Goal: Information Seeking & Learning: Learn about a topic

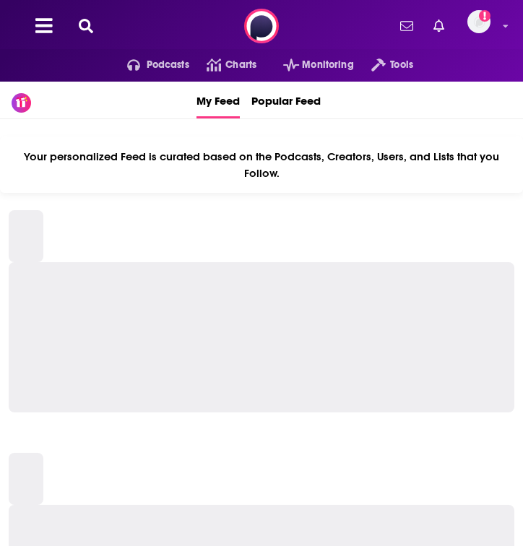
click at [84, 19] on icon at bounding box center [86, 26] width 14 height 14
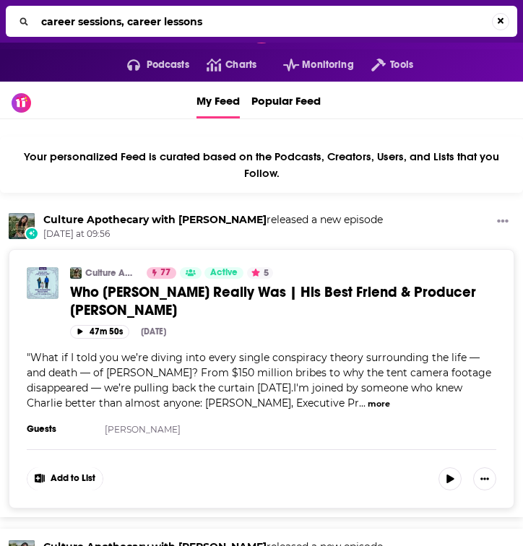
type input "career sessions, career lessons"
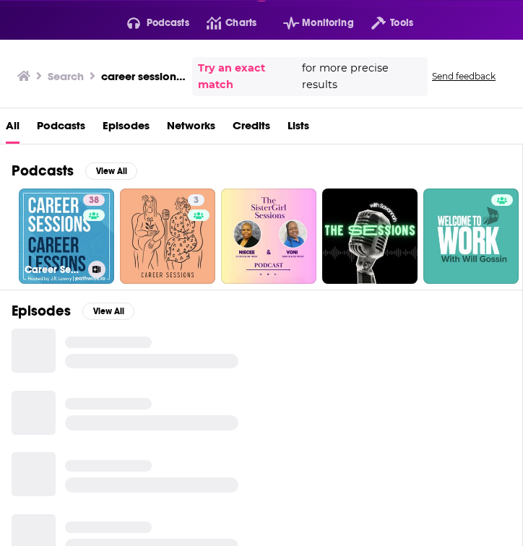
scroll to position [43, 0]
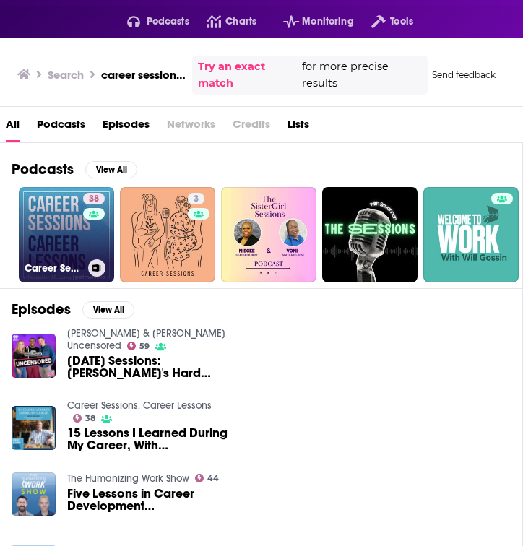
click at [50, 220] on link "38 Career Sessions, Career Lessons" at bounding box center [66, 234] width 95 height 95
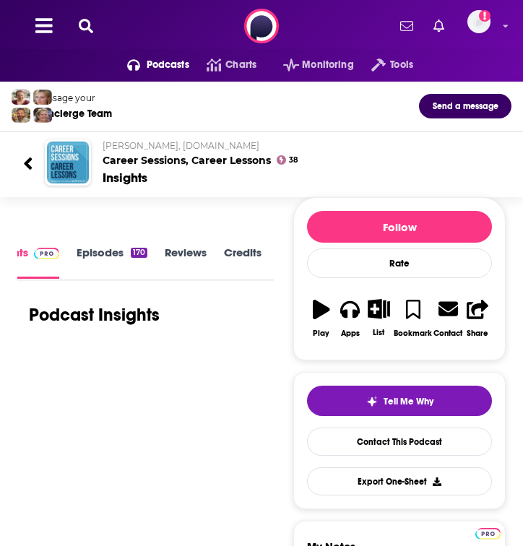
scroll to position [2, 0]
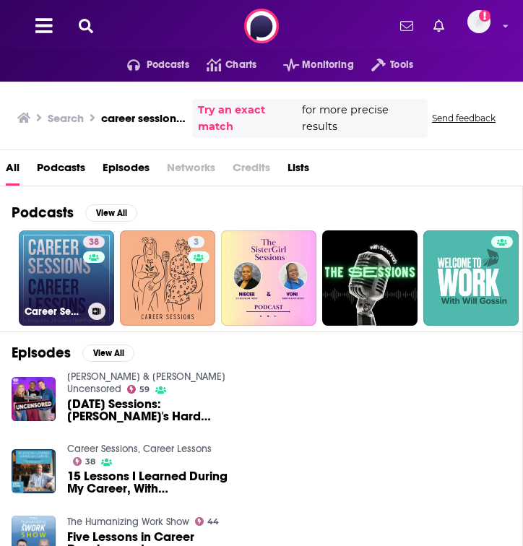
click at [68, 254] on link "38 Career Sessions, Career Lessons" at bounding box center [66, 278] width 95 height 95
